Goal: Task Accomplishment & Management: Manage account settings

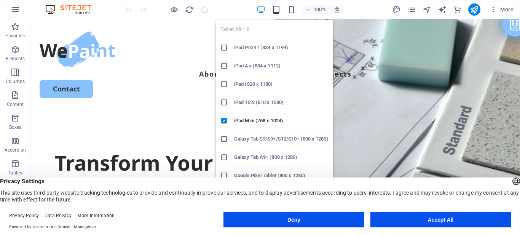
click at [277, 11] on icon "button" at bounding box center [276, 9] width 9 height 9
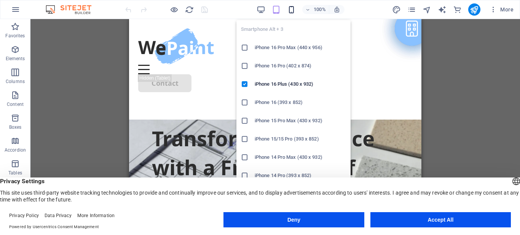
click at [291, 8] on icon "button" at bounding box center [291, 9] width 9 height 9
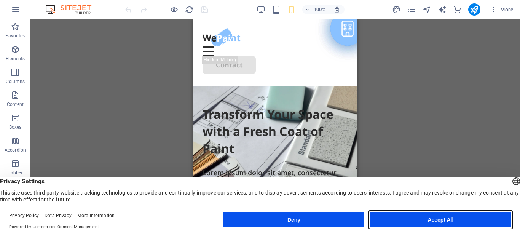
click at [446, 219] on button "Accept All" at bounding box center [441, 219] width 141 height 15
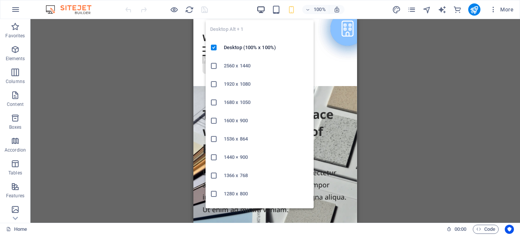
click at [261, 10] on icon "button" at bounding box center [261, 9] width 9 height 9
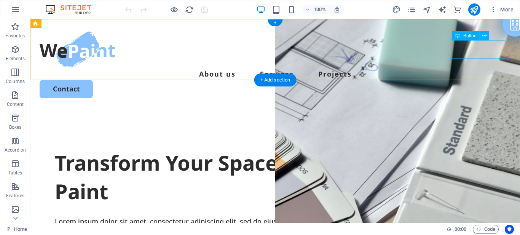
click at [487, 80] on div "Contact" at bounding box center [276, 89] width 472 height 18
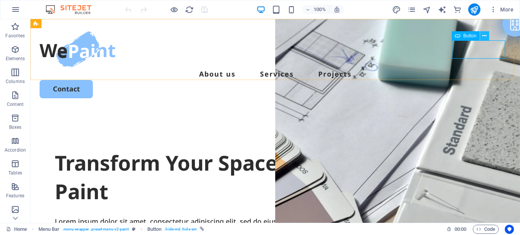
click at [484, 36] on icon at bounding box center [485, 36] width 4 height 8
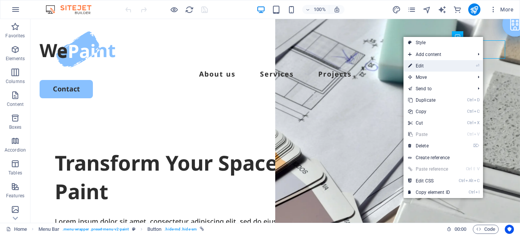
click at [424, 64] on link "⏎ Edit" at bounding box center [429, 65] width 51 height 11
select select "px"
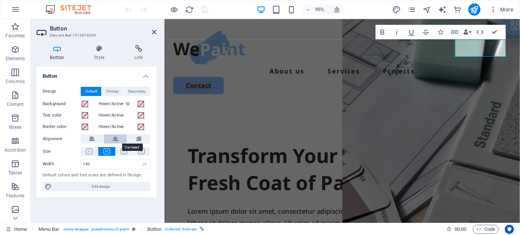
click at [117, 141] on icon at bounding box center [115, 138] width 5 height 9
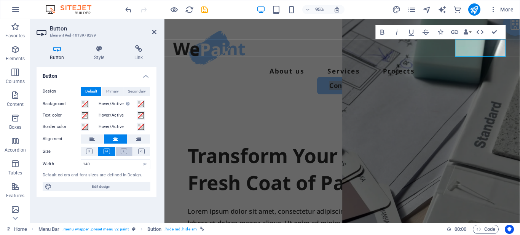
click at [126, 149] on icon at bounding box center [124, 152] width 6 height 6
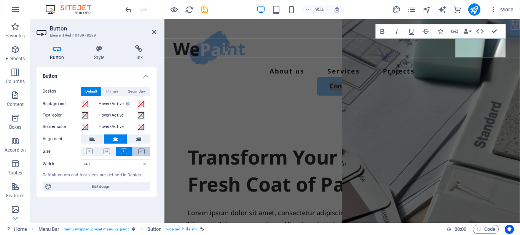
click at [141, 150] on icon at bounding box center [141, 152] width 6 height 6
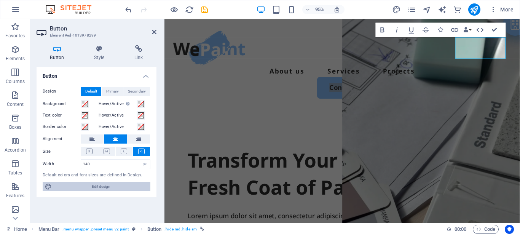
click at [101, 187] on span "Edit design" at bounding box center [101, 186] width 94 height 9
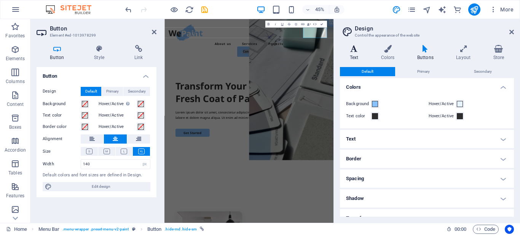
click at [357, 48] on icon at bounding box center [354, 49] width 28 height 8
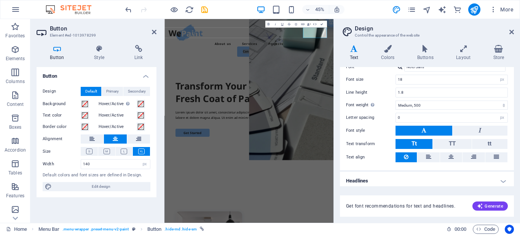
scroll to position [54, 0]
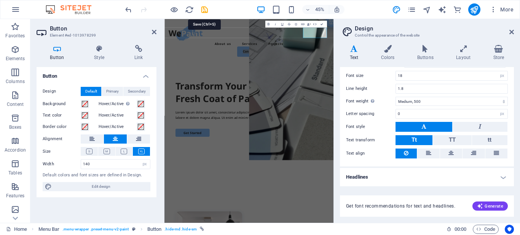
click at [204, 11] on icon "save" at bounding box center [204, 9] width 9 height 9
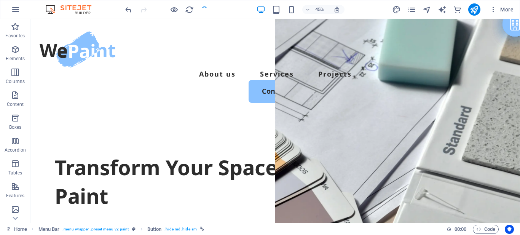
checkbox input "false"
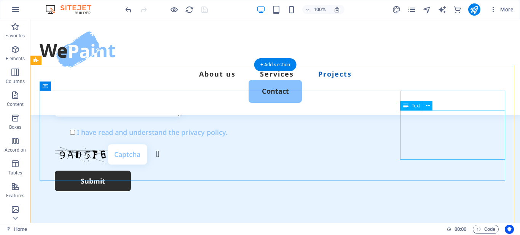
scroll to position [2185, 0]
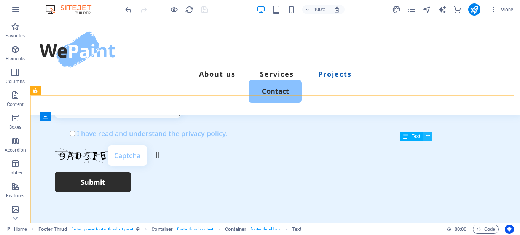
click at [428, 133] on icon at bounding box center [428, 136] width 4 height 8
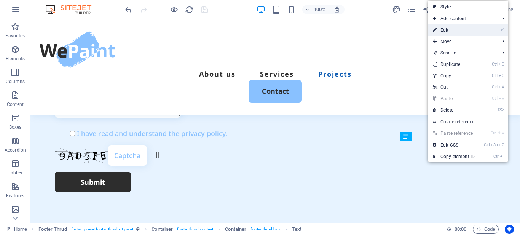
click at [461, 32] on link "⏎ Edit" at bounding box center [454, 29] width 51 height 11
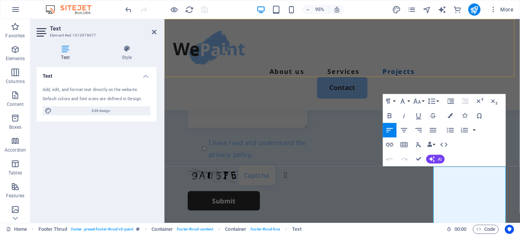
scroll to position [2037, 0]
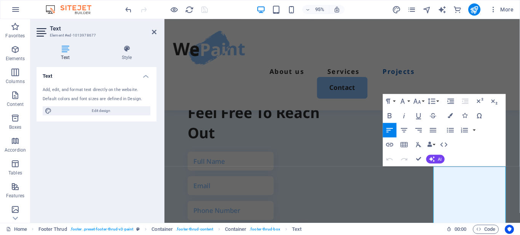
click at [127, 90] on div "Add, edit, and format text directly on the website." at bounding box center [97, 90] width 108 height 6
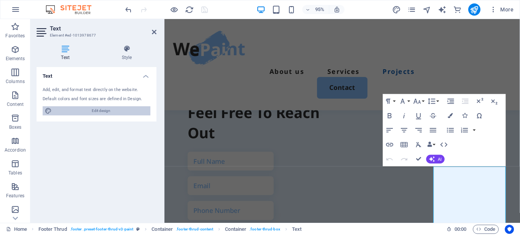
click at [120, 107] on span "Edit design" at bounding box center [101, 110] width 94 height 9
select select "px"
select select "500"
select select "px"
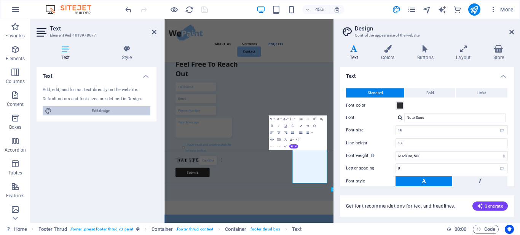
scroll to position [1904, 0]
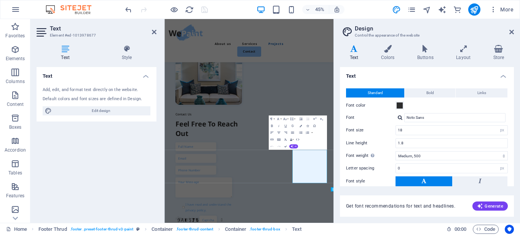
click at [56, 87] on div "Add, edit, and format text directly on the website." at bounding box center [97, 90] width 108 height 6
click at [107, 111] on span "Edit design" at bounding box center [101, 110] width 94 height 9
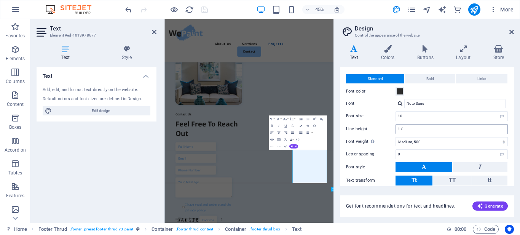
scroll to position [0, 0]
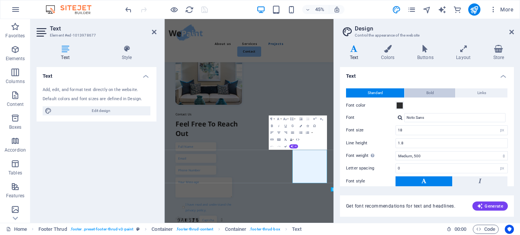
click at [421, 94] on button "Bold" at bounding box center [430, 92] width 51 height 9
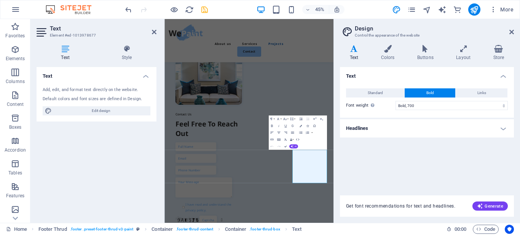
click at [207, 9] on icon "save" at bounding box center [204, 9] width 9 height 9
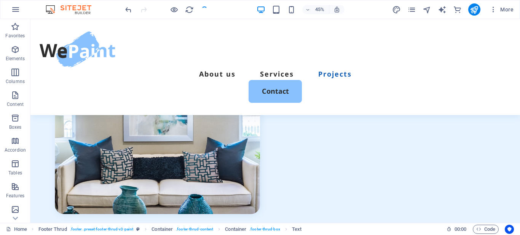
checkbox input "false"
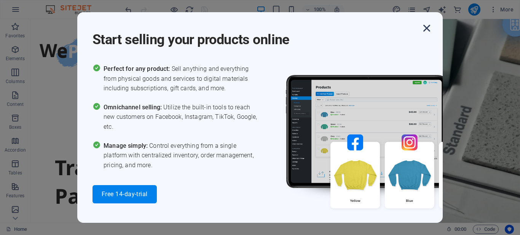
click at [429, 27] on icon "button" at bounding box center [427, 28] width 14 height 14
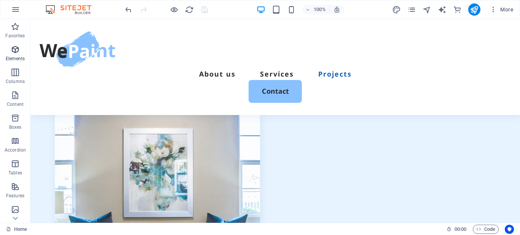
scroll to position [2247, 0]
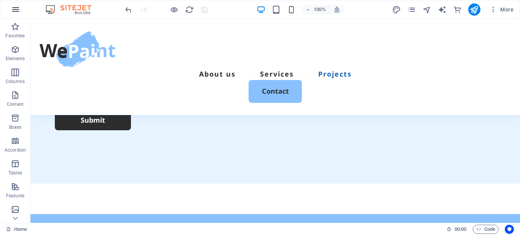
click at [18, 10] on icon "button" at bounding box center [15, 9] width 9 height 9
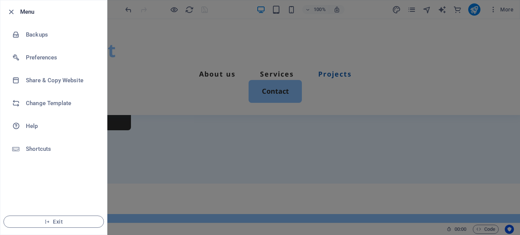
click at [16, 15] on div at bounding box center [13, 11] width 14 height 9
click at [12, 9] on icon "button" at bounding box center [11, 12] width 9 height 9
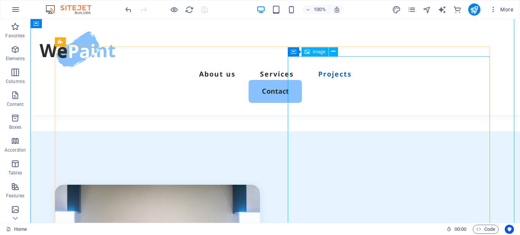
scroll to position [1957, 0]
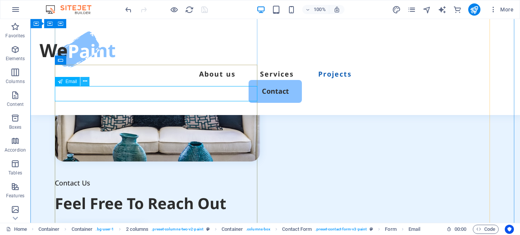
click at [85, 80] on icon at bounding box center [85, 81] width 4 height 8
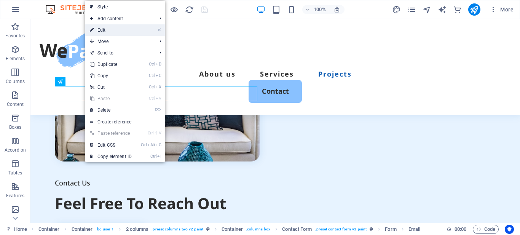
click at [98, 32] on link "⏎ Edit" at bounding box center [110, 29] width 51 height 11
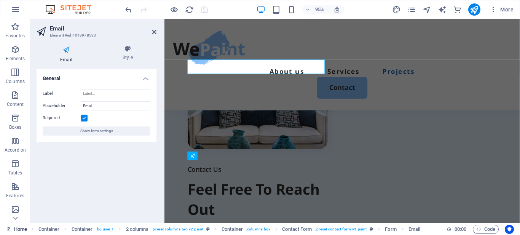
scroll to position [1854, 0]
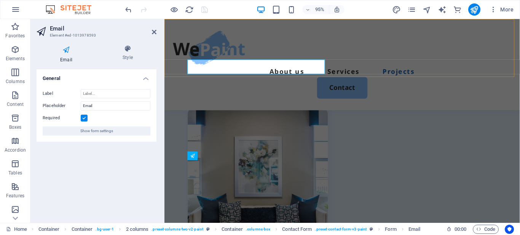
click at [227, 68] on div "Menu About us Services Projects Contact" at bounding box center [352, 67] width 374 height 96
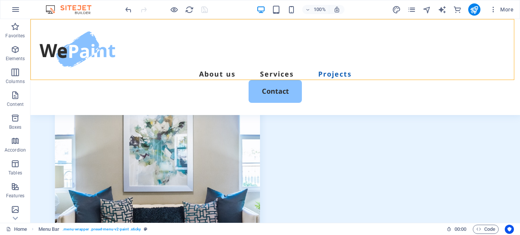
scroll to position [1957, 0]
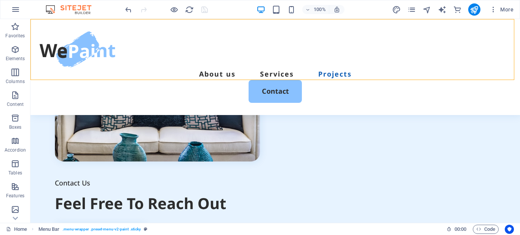
drag, startPoint x: 94, startPoint y: 68, endPoint x: 233, endPoint y: 70, distance: 139.0
click at [233, 70] on div "Menu About us Services Projects Contact" at bounding box center [275, 67] width 490 height 96
drag, startPoint x: 256, startPoint y: 36, endPoint x: 261, endPoint y: 53, distance: 17.8
click at [261, 53] on div "Menu About us Services Projects Contact" at bounding box center [275, 67] width 490 height 96
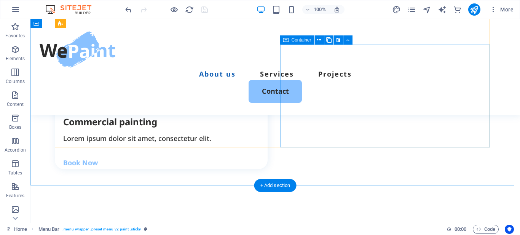
scroll to position [395, 0]
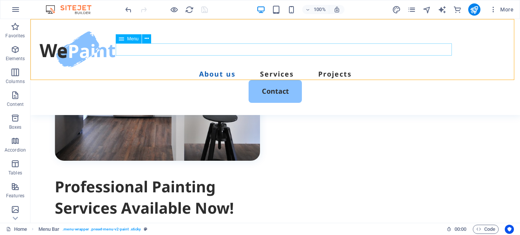
click at [342, 68] on nav "About us Services Projects" at bounding box center [276, 74] width 472 height 12
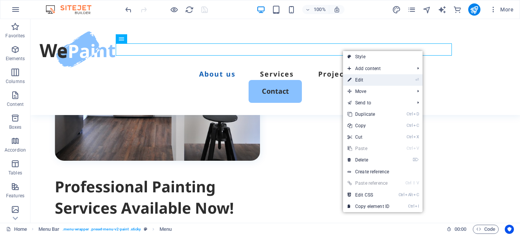
click at [364, 78] on link "⏎ Edit" at bounding box center [368, 79] width 51 height 11
select select
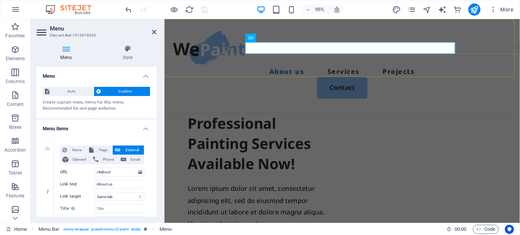
scroll to position [433, 0]
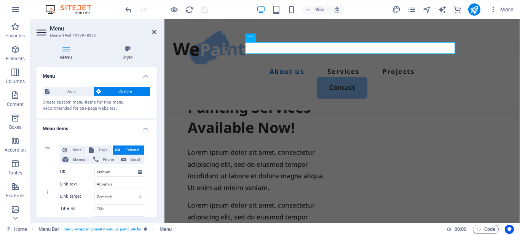
click at [61, 104] on div "Create custom menu items for this menu. Recommended for one-page websites." at bounding box center [97, 105] width 108 height 13
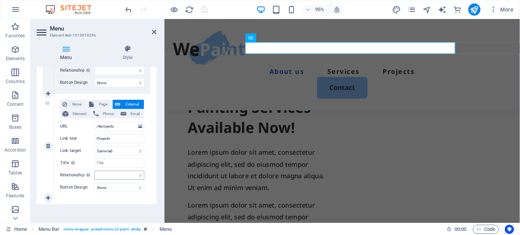
scroll to position [258, 0]
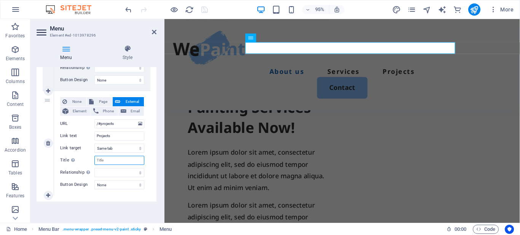
click at [107, 157] on input "Title Additional link description, should not be the same as the link text. The…" at bounding box center [119, 160] width 50 height 9
type input "thjtrjht"
select select
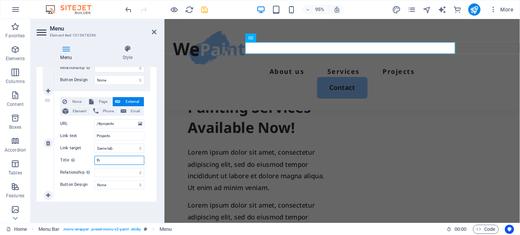
type input "t"
select select
type input "الم"
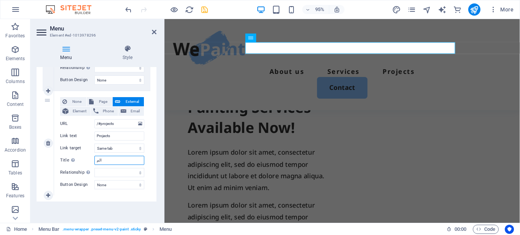
select select
type input "المنت"
select select
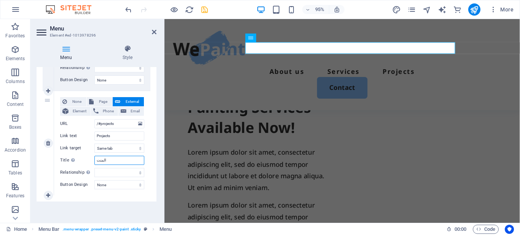
select select
type input "المنتجات"
select select
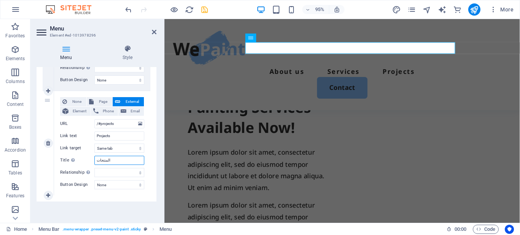
select select
type input "المنتجات"
click at [205, 10] on icon "save" at bounding box center [204, 9] width 9 height 9
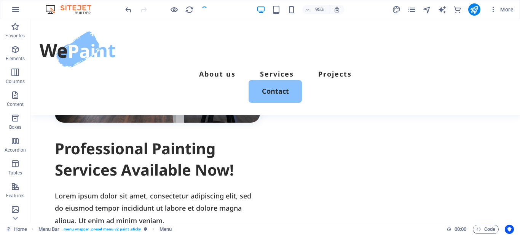
checkbox input "false"
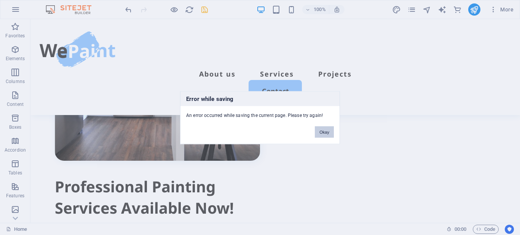
click at [326, 131] on button "Okay" at bounding box center [324, 131] width 19 height 11
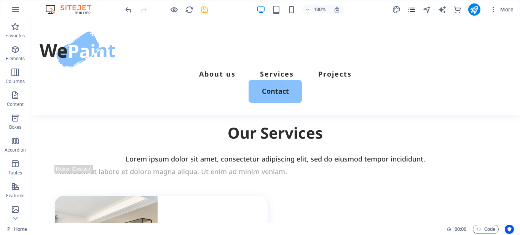
scroll to position [1119, 0]
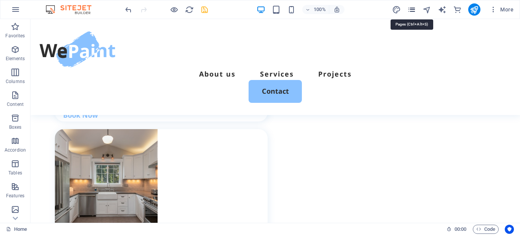
click at [415, 6] on icon "pages" at bounding box center [412, 9] width 9 height 9
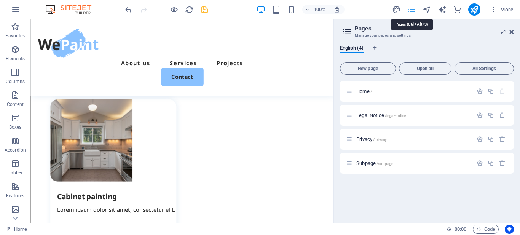
scroll to position [1163, 0]
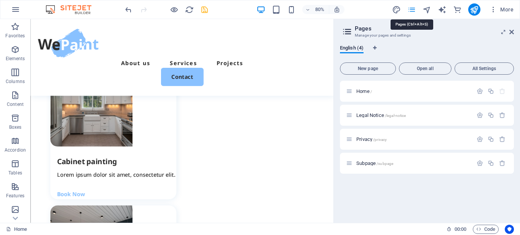
click at [415, 6] on icon "pages" at bounding box center [412, 9] width 9 height 9
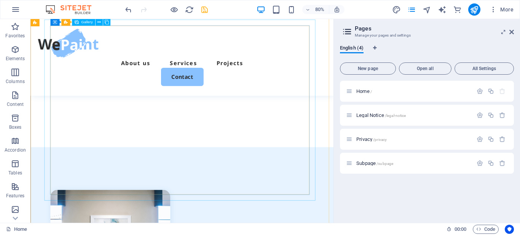
scroll to position [1124, 0]
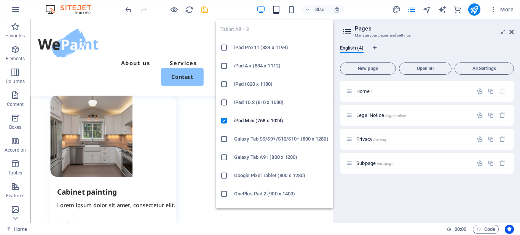
click at [277, 6] on icon "button" at bounding box center [276, 9] width 9 height 9
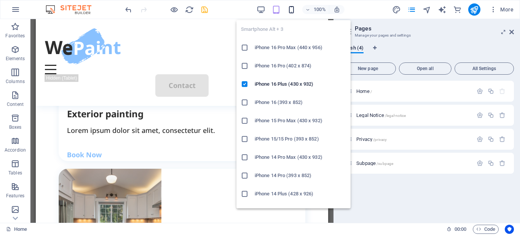
click at [294, 10] on icon "button" at bounding box center [291, 9] width 9 height 9
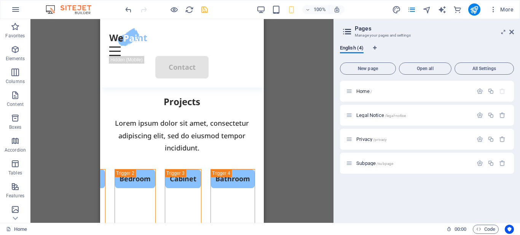
scroll to position [1163, 0]
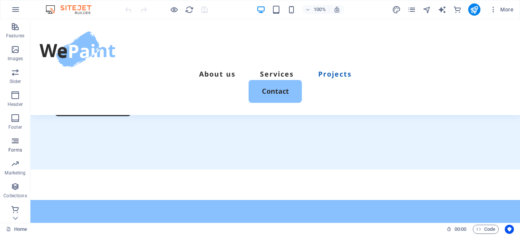
scroll to position [162, 0]
click at [15, 90] on icon "button" at bounding box center [15, 93] width 9 height 9
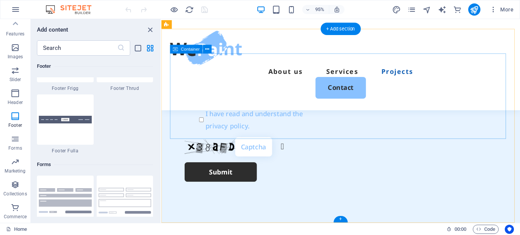
scroll to position [2142, 0]
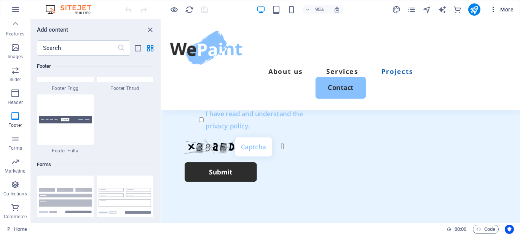
click at [495, 6] on icon "button" at bounding box center [494, 10] width 8 height 8
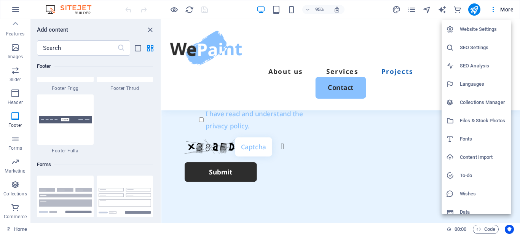
click at [474, 82] on h6 "Languages" at bounding box center [483, 84] width 47 height 9
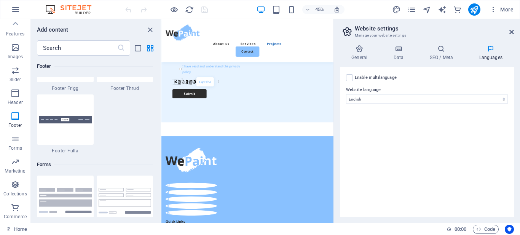
scroll to position [1911, 0]
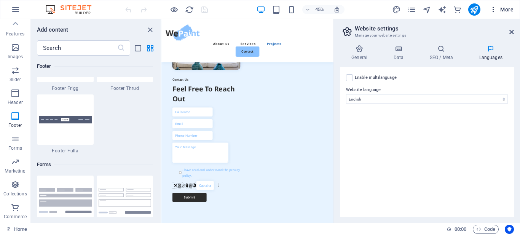
click at [494, 8] on icon "button" at bounding box center [494, 10] width 8 height 8
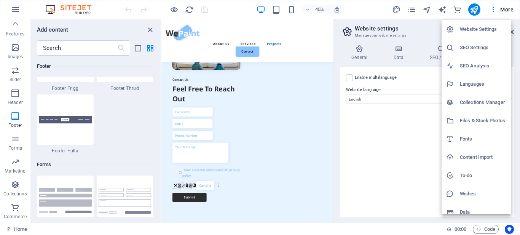
scroll to position [7, 0]
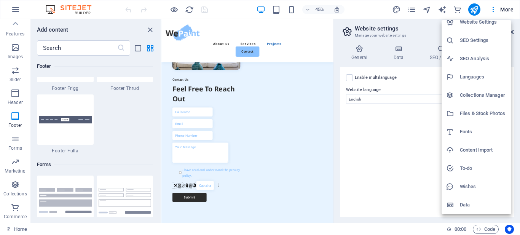
click at [467, 76] on h6 "Languages" at bounding box center [483, 76] width 47 height 9
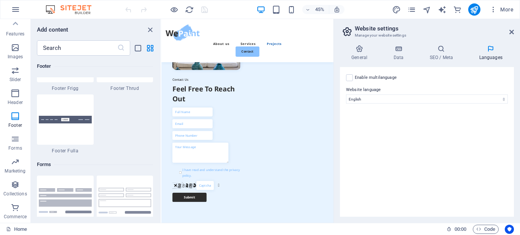
click at [486, 56] on h4 "Languages" at bounding box center [491, 53] width 46 height 16
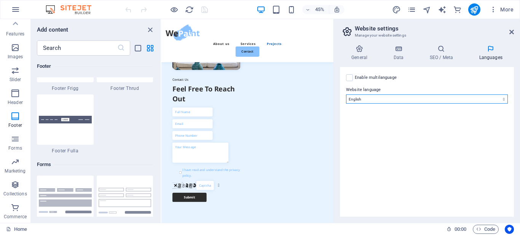
click at [356, 100] on select "Abkhazian Afar Afrikaans Akan Albanian Amharic Arabic Aragonese Armenian Assame…" at bounding box center [427, 98] width 162 height 9
select select "6"
click at [346, 94] on select "Abkhazian Afar Afrikaans Akan Albanian Amharic Arabic Aragonese Armenian Assame…" at bounding box center [427, 98] width 162 height 9
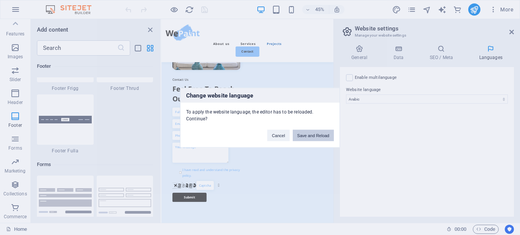
click at [311, 135] on button "Save and Reload" at bounding box center [313, 135] width 41 height 11
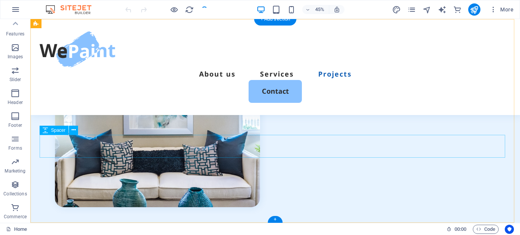
checkbox input "false"
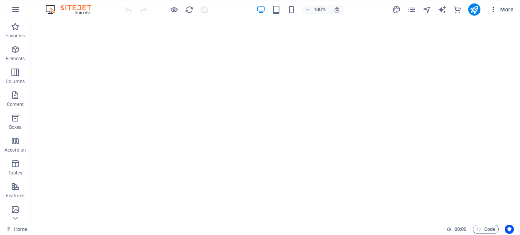
click at [504, 9] on span "More" at bounding box center [502, 10] width 24 height 8
